Goal: Download file/media

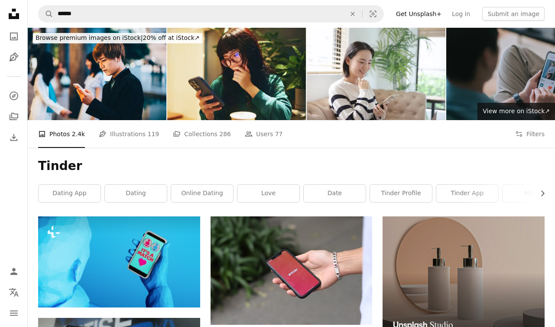
scroll to position [89, 0]
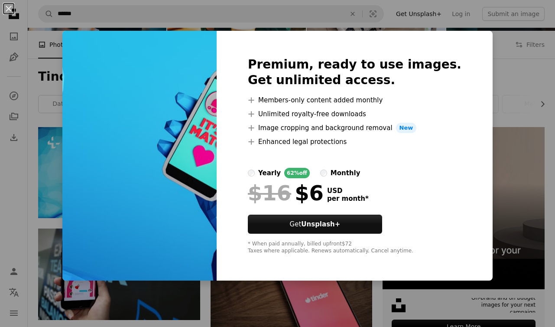
click at [46, 120] on div "An X shape Premium, ready to use images. Get unlimited access. A plus sign Memb…" at bounding box center [277, 163] width 555 height 327
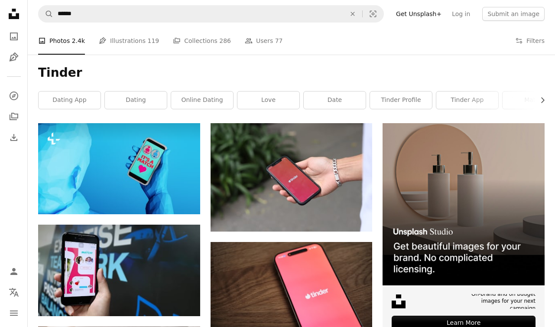
scroll to position [95, 0]
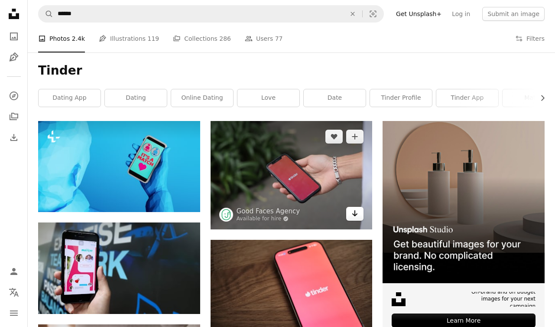
click at [354, 215] on icon "Download" at bounding box center [355, 213] width 6 height 6
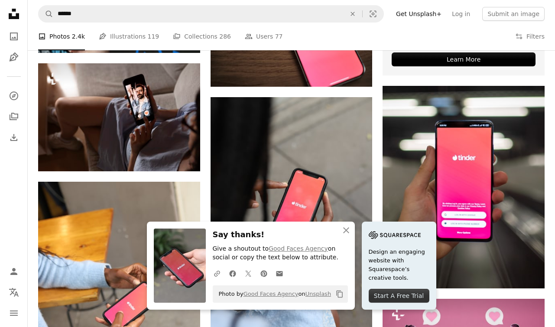
scroll to position [456, 0]
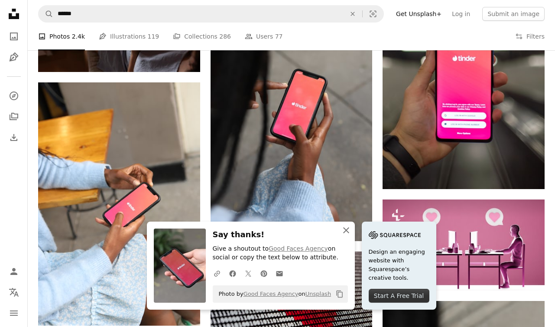
click at [348, 228] on icon "An X shape" at bounding box center [346, 230] width 10 height 10
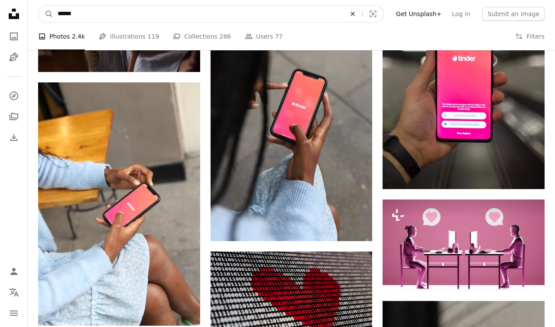
click at [355, 15] on icon "Find visuals sitewide" at bounding box center [353, 14] width 4 height 4
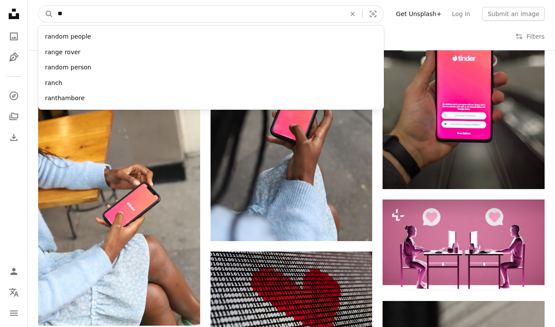
type input "*"
type input "****"
click at [39, 6] on button "A magnifying glass" at bounding box center [46, 14] width 15 height 16
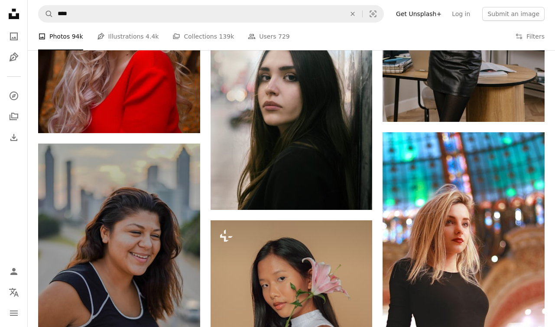
scroll to position [817, 0]
